Goal: Transaction & Acquisition: Download file/media

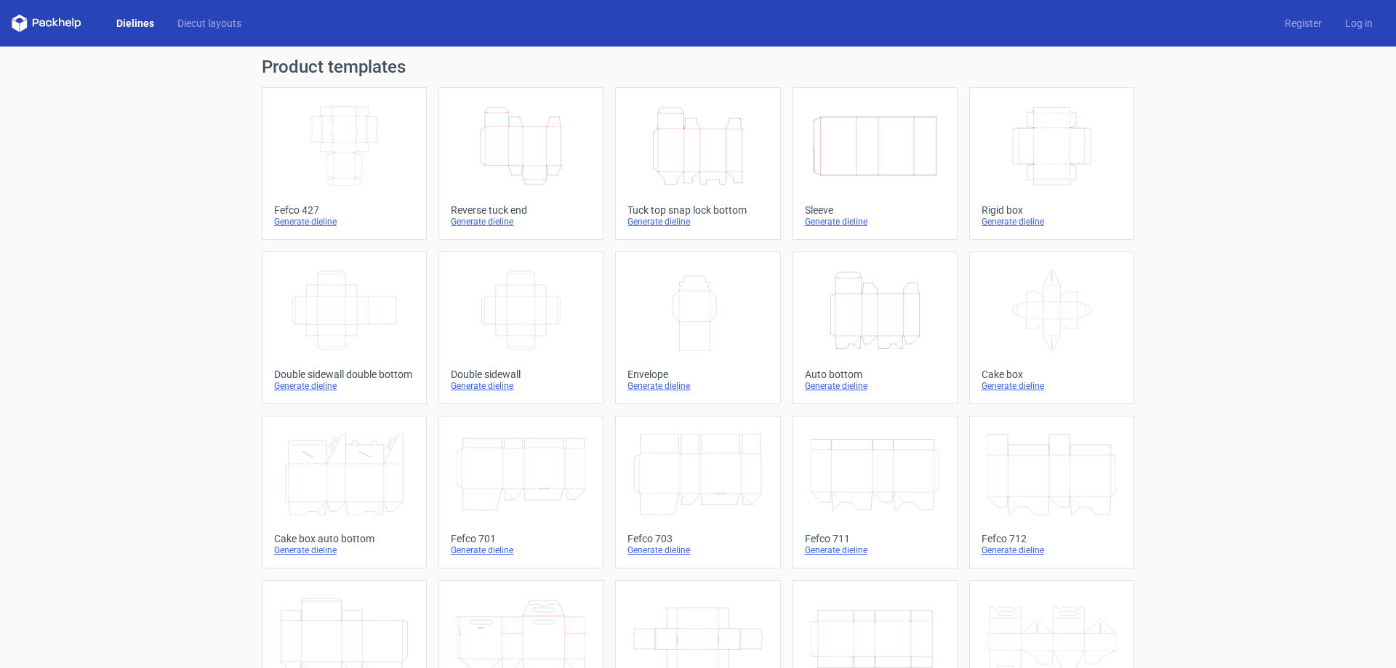
click at [337, 164] on icon "Width Depth Height" at bounding box center [344, 145] width 129 height 81
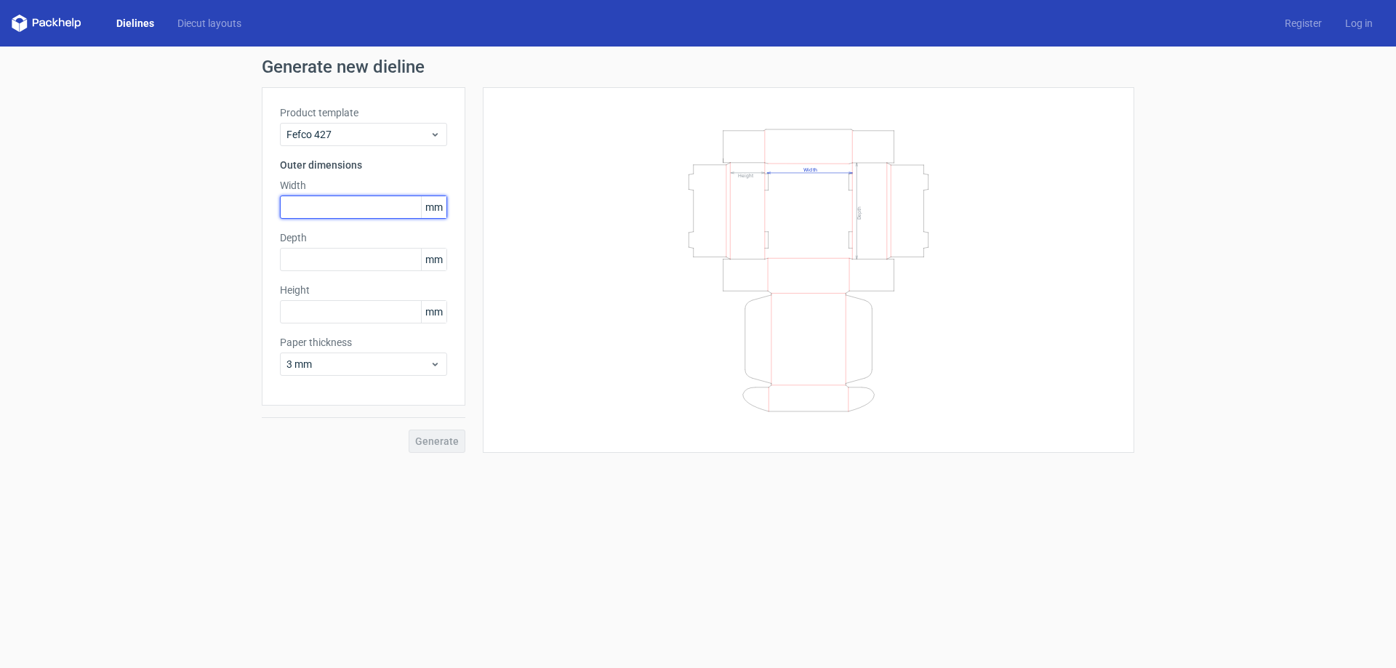
click at [337, 197] on input "text" at bounding box center [363, 207] width 167 height 23
type input "230"
type input "220"
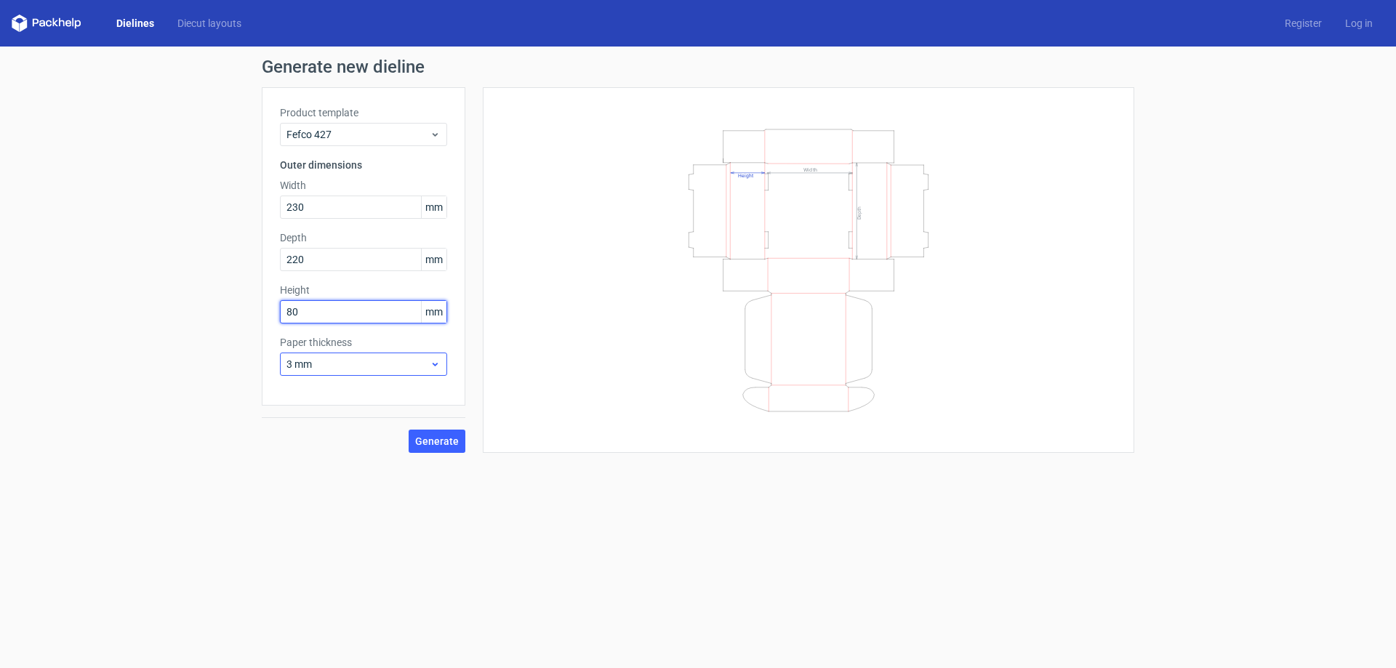
type input "80"
click at [333, 355] on div "3 mm" at bounding box center [363, 364] width 167 height 23
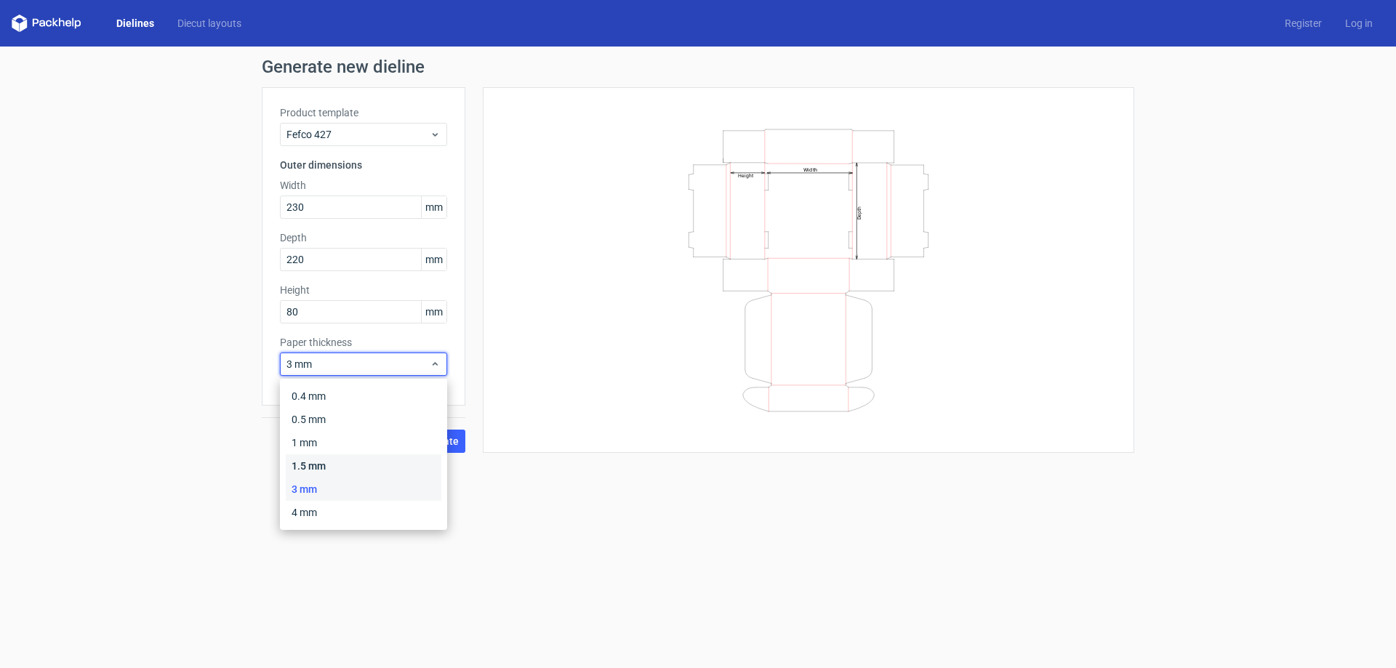
click at [321, 456] on div "1.5 mm" at bounding box center [364, 466] width 156 height 23
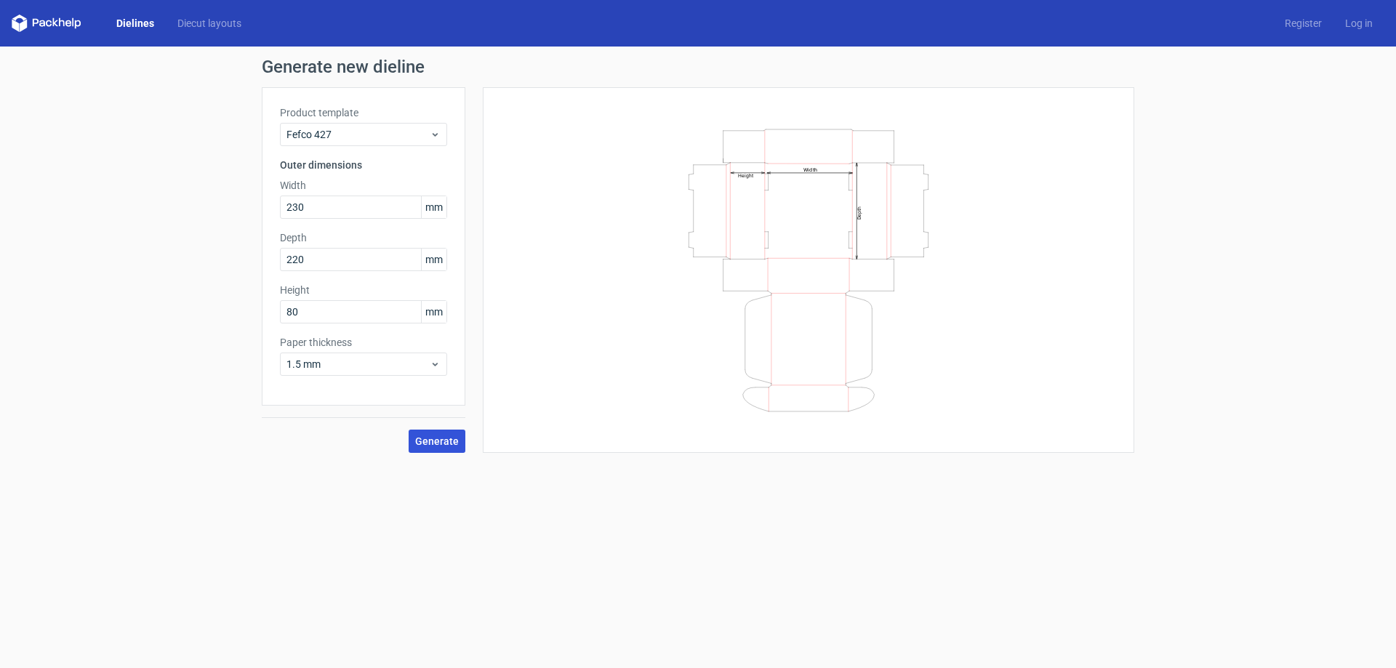
click at [422, 447] on span "Generate" at bounding box center [437, 441] width 44 height 10
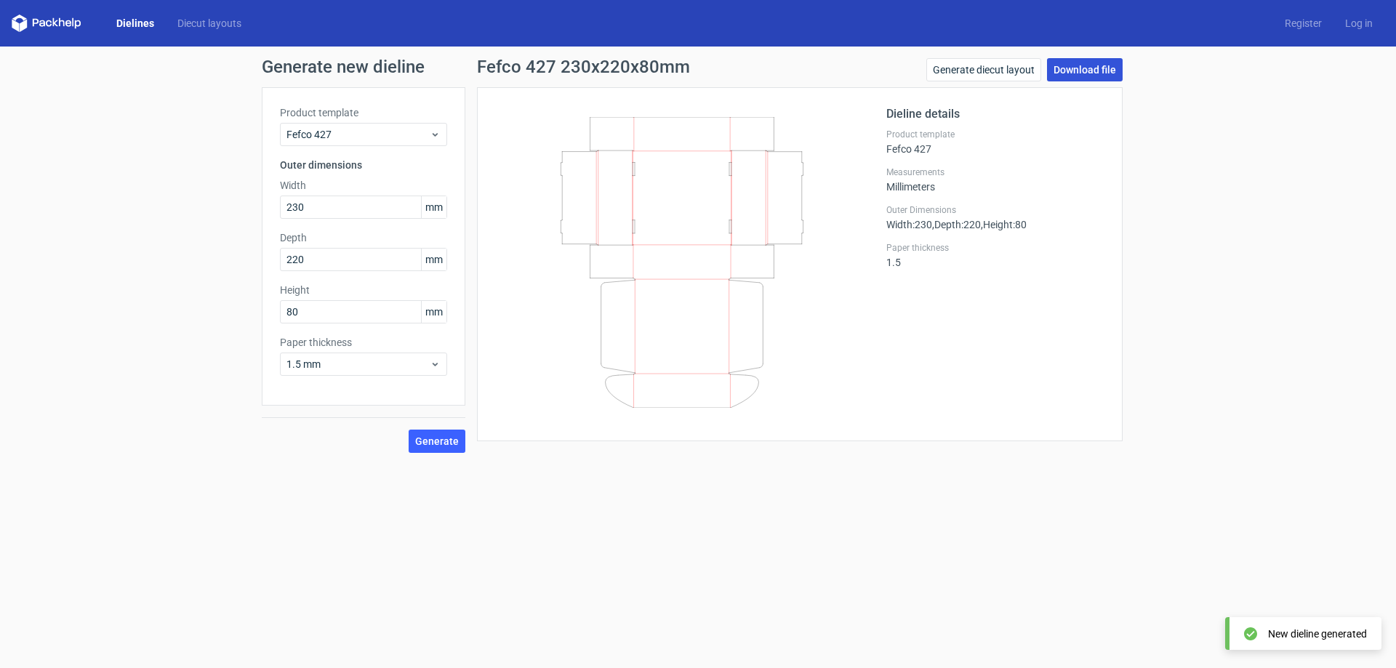
click at [1084, 63] on link "Download file" at bounding box center [1085, 69] width 76 height 23
